Goal: Register for event/course

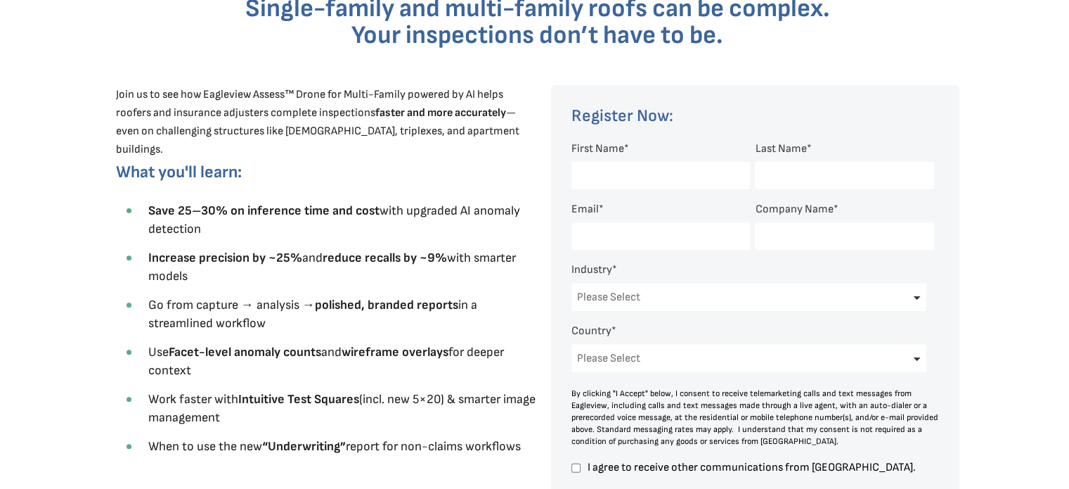
scroll to position [422, 0]
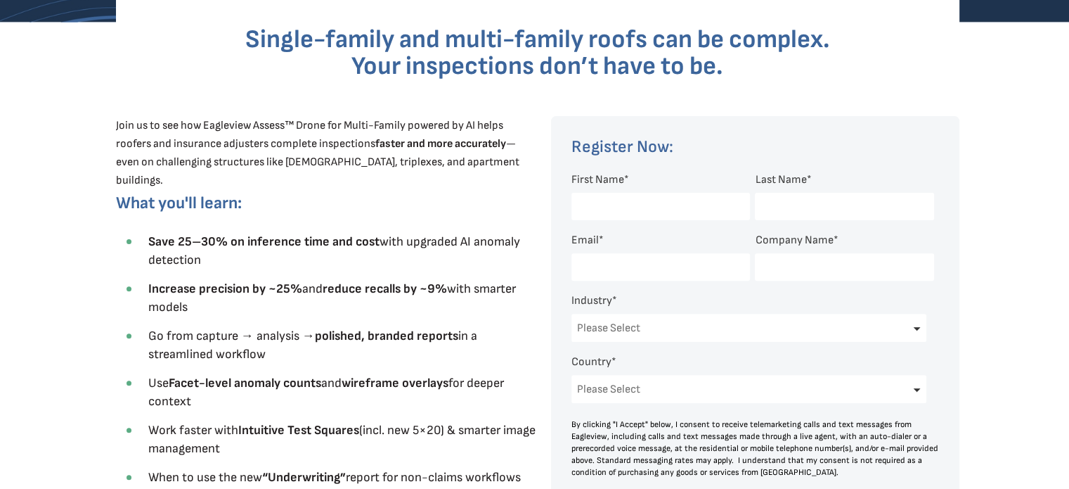
click at [635, 205] on input "First Name *" at bounding box center [661, 206] width 179 height 27
type input "[PERSON_NAME]"
type input "[EMAIL_ADDRESS][DOMAIN_NAME]"
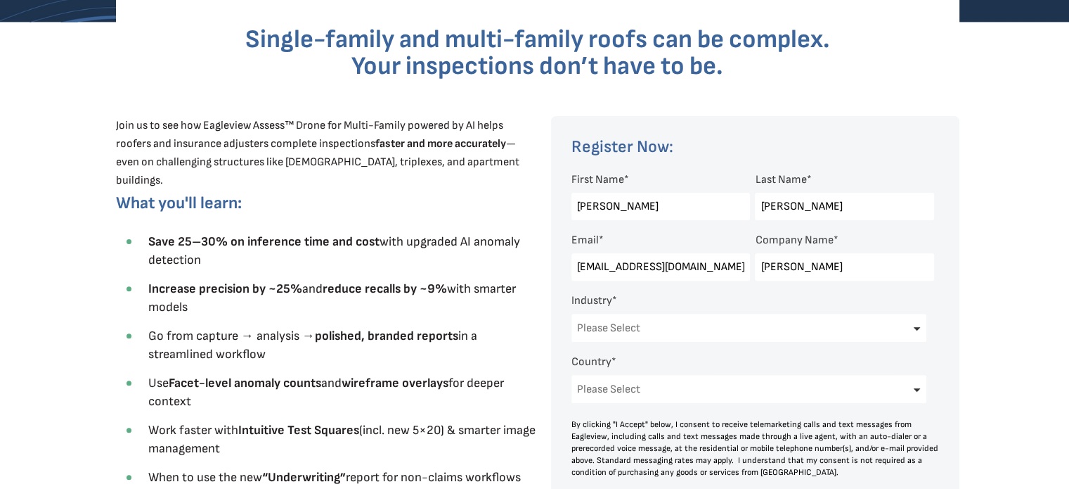
type input "[PERSON_NAME]"
click at [910, 332] on select "Please Select Architects & Engineering Construction Electric/Gas Utilities Gove…" at bounding box center [750, 328] width 356 height 28
select select "Insurance"
click at [572, 314] on select "Please Select Architects & Engineering Construction Electric/Gas Utilities Gove…" at bounding box center [750, 328] width 356 height 28
click at [917, 393] on select "Please Select [GEOGRAPHIC_DATA] [GEOGRAPHIC_DATA] [GEOGRAPHIC_DATA] [GEOGRAPHIC…" at bounding box center [750, 389] width 356 height 28
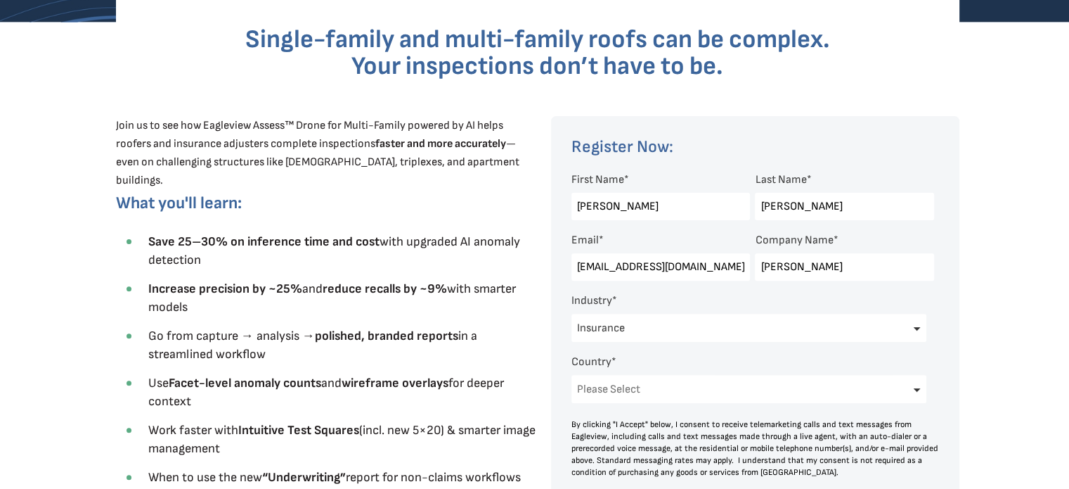
select select "[GEOGRAPHIC_DATA]"
click at [572, 375] on select "Please Select [GEOGRAPHIC_DATA] [GEOGRAPHIC_DATA] [GEOGRAPHIC_DATA] [GEOGRAPHIC…" at bounding box center [750, 389] width 356 height 28
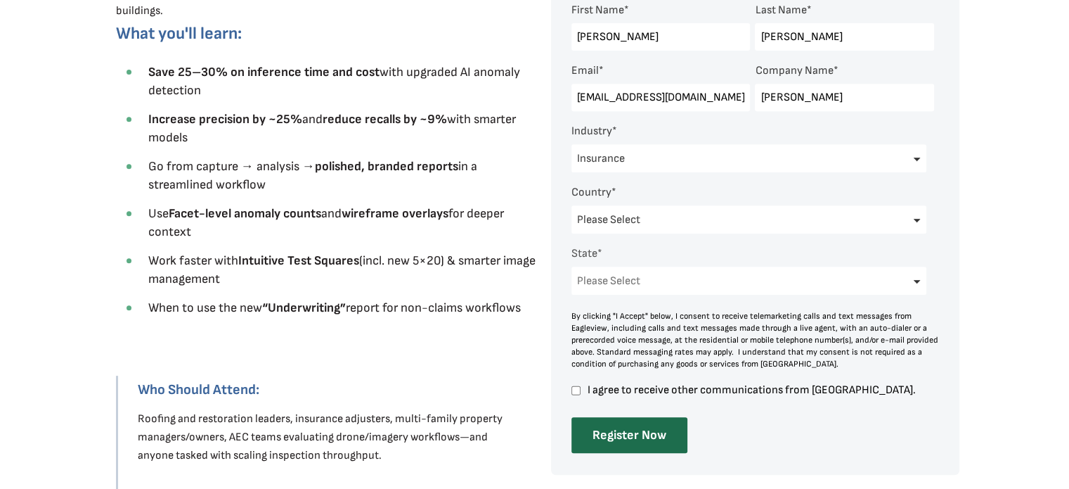
scroll to position [633, 0]
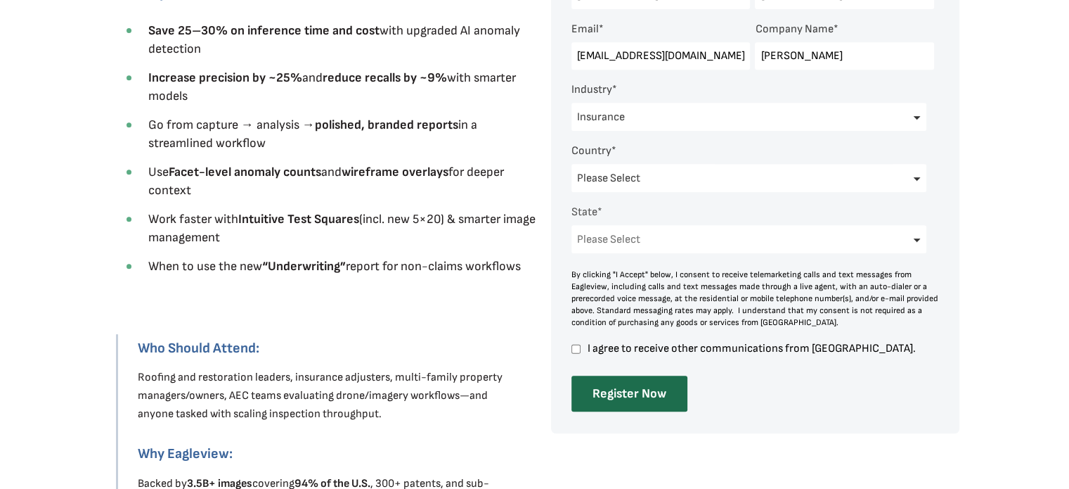
click at [918, 240] on select "Please Select [US_STATE] [US_STATE] [GEOGRAPHIC_DATA] [US_STATE] [US_STATE] [GE…" at bounding box center [750, 239] width 356 height 28
select select "[US_STATE]"
click at [572, 225] on select "Please Select [US_STATE] [US_STATE] [GEOGRAPHIC_DATA] [US_STATE] [US_STATE] [GE…" at bounding box center [750, 239] width 356 height 28
click at [574, 347] on input "I agree to receive other communications from [GEOGRAPHIC_DATA]." at bounding box center [576, 348] width 9 height 13
checkbox input "true"
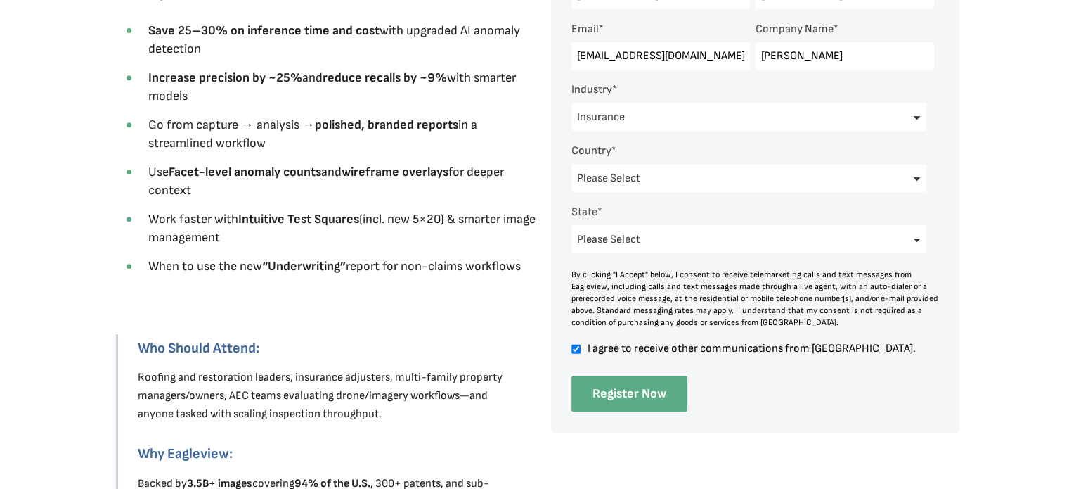
click at [623, 399] on input "Register Now" at bounding box center [630, 393] width 116 height 36
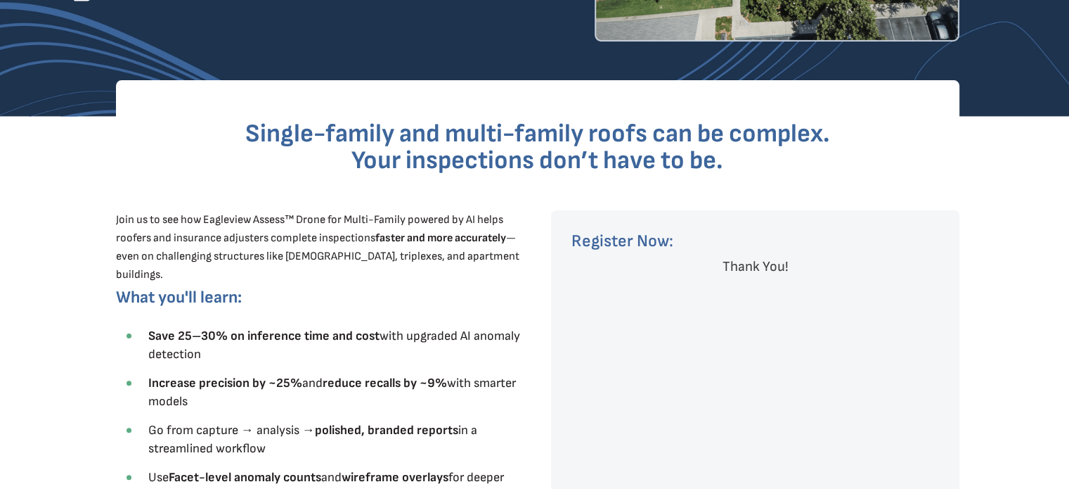
scroll to position [0, 0]
